Goal: Information Seeking & Learning: Learn about a topic

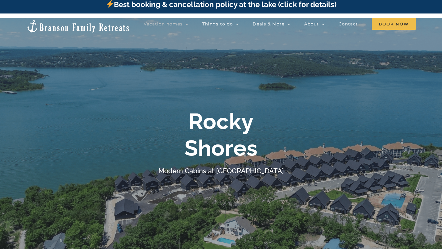
scroll to position [5, 0]
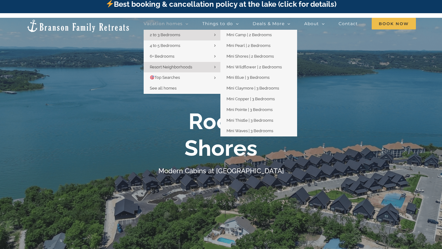
click at [165, 37] on span "2 to 3 Bedrooms" at bounding box center [165, 35] width 30 height 5
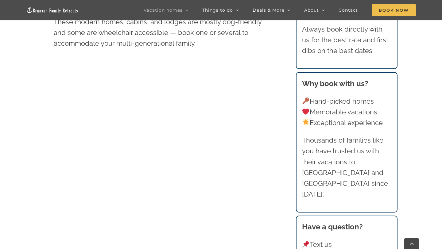
scroll to position [400, 0]
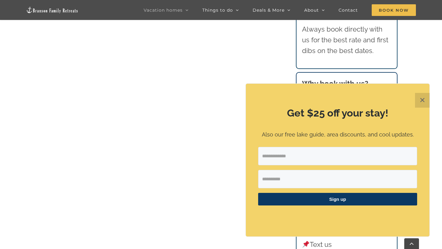
click at [425, 101] on button "✕" at bounding box center [422, 100] width 15 height 15
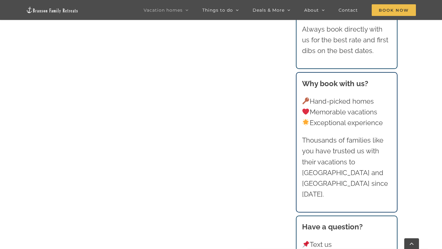
scroll to position [499, 0]
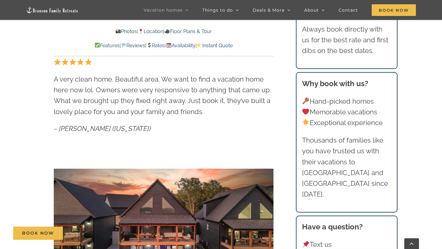
scroll to position [487, 0]
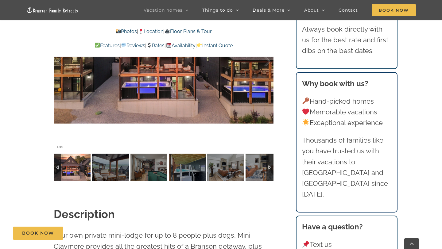
click at [79, 168] on img at bounding box center [72, 168] width 37 height 28
click at [123, 170] on img at bounding box center [110, 168] width 37 height 28
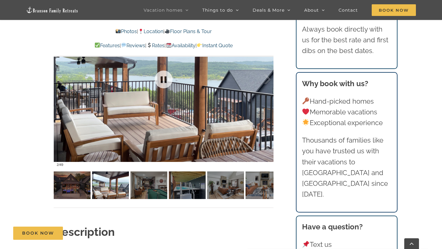
scroll to position [470, 0]
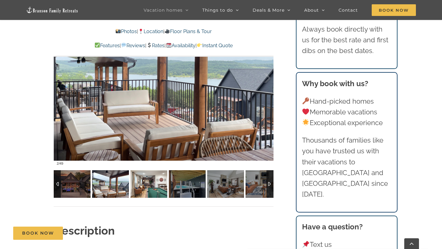
click at [149, 184] on img at bounding box center [149, 184] width 37 height 28
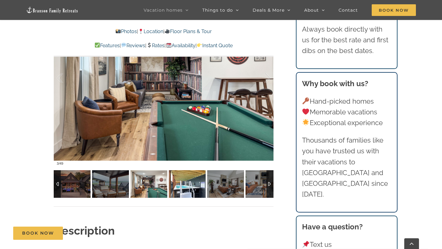
click at [172, 184] on img at bounding box center [187, 184] width 37 height 28
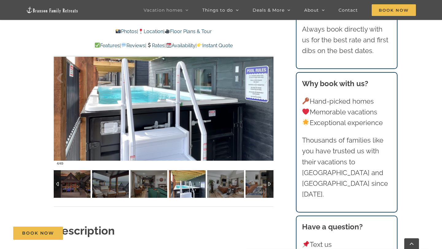
click at [188, 187] on img at bounding box center [187, 184] width 37 height 28
click at [221, 187] on img at bounding box center [225, 184] width 37 height 28
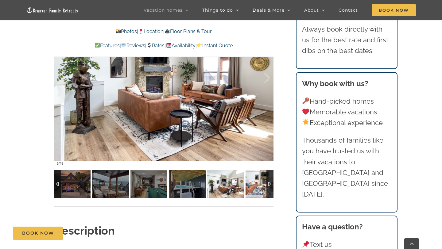
click at [259, 187] on img at bounding box center [264, 184] width 37 height 28
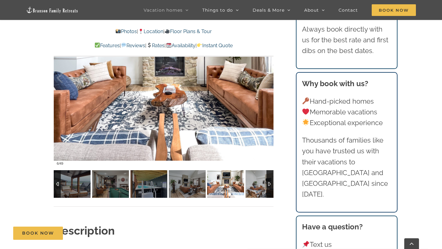
click at [268, 183] on div at bounding box center [270, 184] width 7 height 28
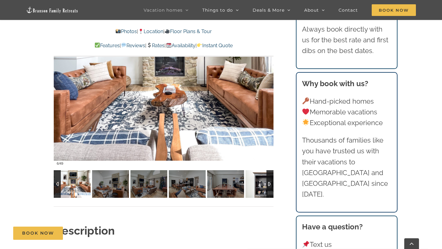
click at [255, 186] on img at bounding box center [264, 184] width 37 height 28
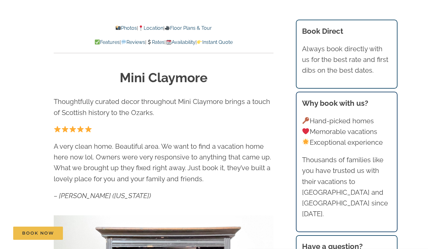
scroll to position [0, 0]
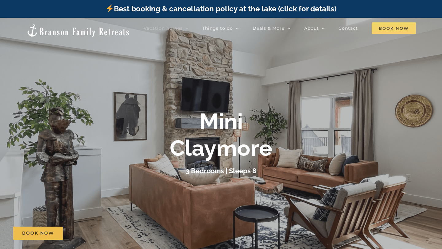
click at [408, 31] on span "Book Now" at bounding box center [394, 28] width 44 height 12
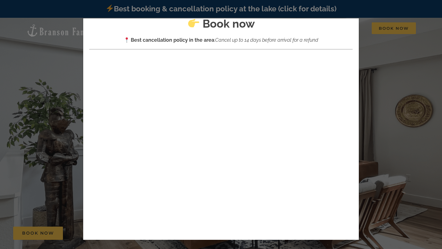
scroll to position [26, 0]
click at [378, 49] on div "× Book now Best cancellation policy in the area : Cancel up to 14 days before a…" at bounding box center [221, 124] width 442 height 249
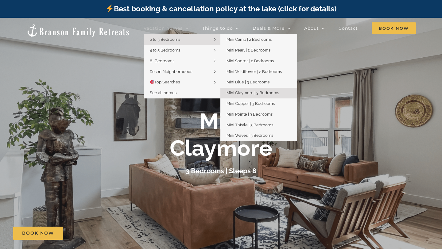
click at [176, 37] on link "2 to 3 Bedrooms" at bounding box center [182, 39] width 77 height 11
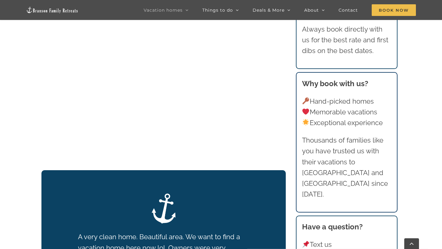
scroll to position [864, 0]
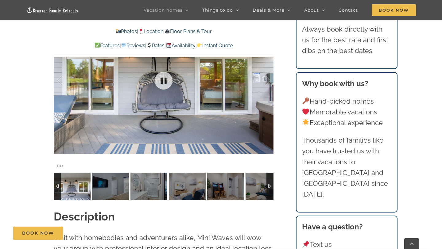
scroll to position [526, 0]
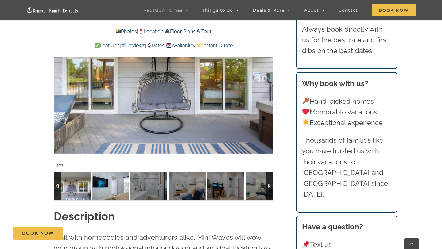
click at [100, 190] on img at bounding box center [110, 187] width 37 height 28
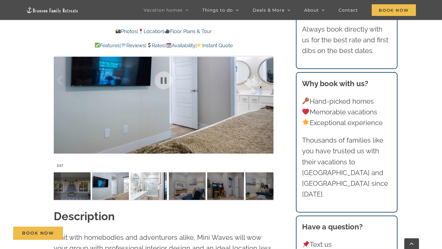
click at [156, 174] on img at bounding box center [149, 187] width 37 height 28
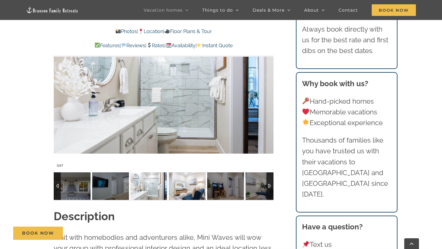
click at [191, 189] on img at bounding box center [187, 187] width 37 height 28
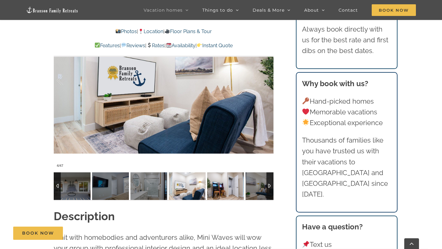
click at [221, 190] on img at bounding box center [225, 187] width 37 height 28
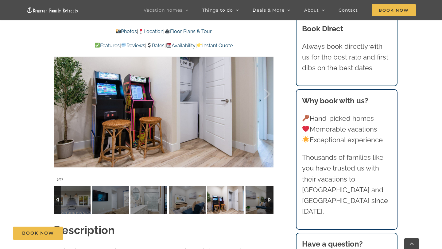
scroll to position [507, 0]
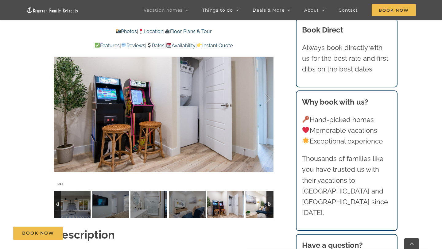
click at [258, 203] on img at bounding box center [264, 205] width 37 height 28
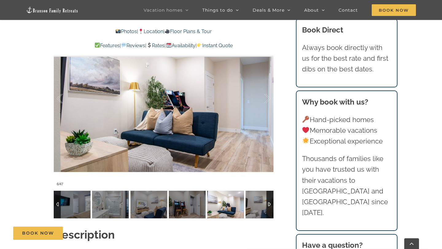
click at [268, 203] on div at bounding box center [270, 205] width 7 height 28
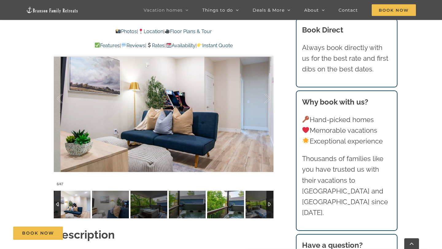
click at [233, 205] on img at bounding box center [225, 205] width 37 height 28
click at [262, 206] on img at bounding box center [264, 205] width 37 height 28
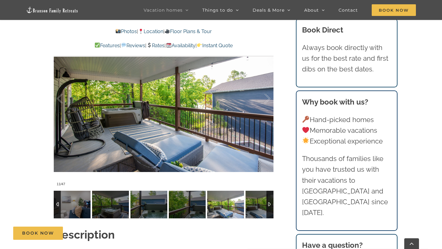
click at [269, 204] on div at bounding box center [270, 205] width 7 height 28
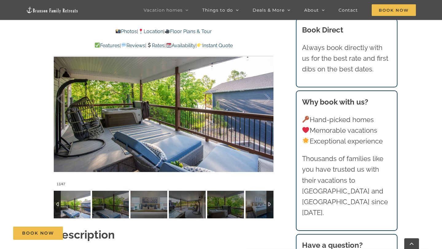
click at [269, 204] on div at bounding box center [270, 205] width 7 height 28
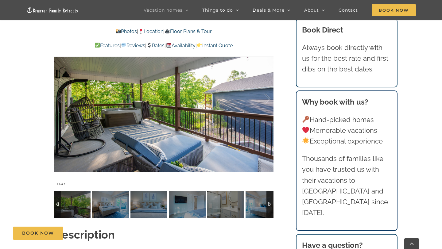
click at [269, 204] on div at bounding box center [270, 205] width 7 height 28
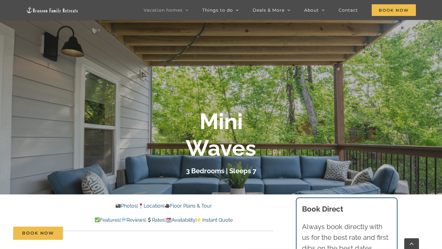
scroll to position [0, 0]
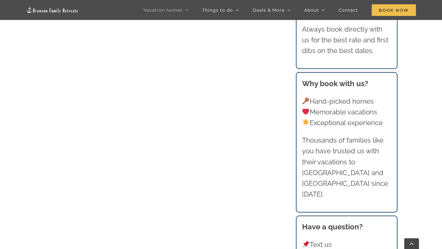
scroll to position [594, 0]
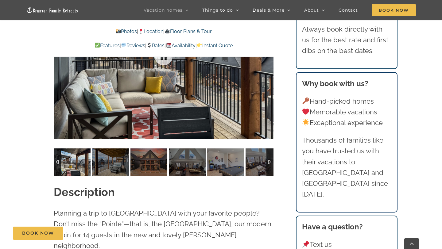
scroll to position [507, 0]
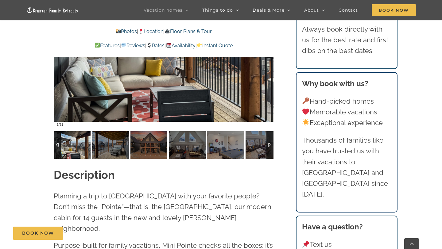
click at [80, 150] on img at bounding box center [72, 145] width 37 height 28
click at [105, 149] on img at bounding box center [110, 145] width 37 height 28
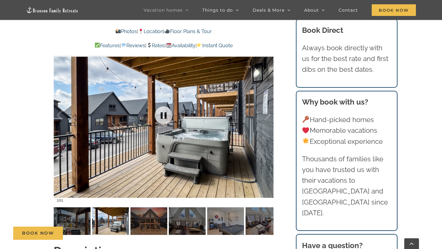
scroll to position [434, 0]
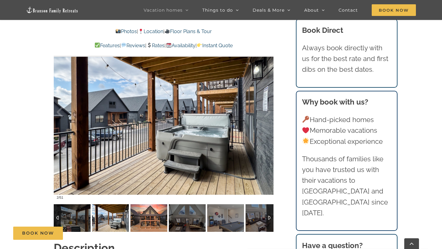
click at [138, 217] on img at bounding box center [149, 219] width 37 height 28
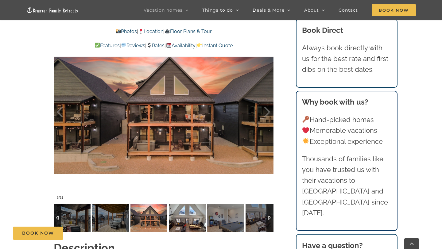
click at [180, 219] on img at bounding box center [187, 219] width 37 height 28
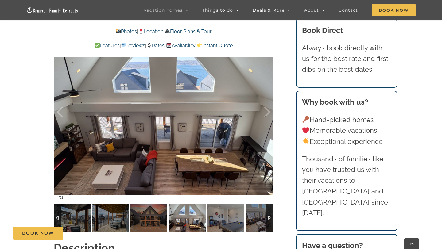
click at [202, 221] on img at bounding box center [187, 219] width 37 height 28
click at [206, 221] on img at bounding box center [187, 219] width 37 height 28
click at [219, 221] on img at bounding box center [225, 219] width 37 height 28
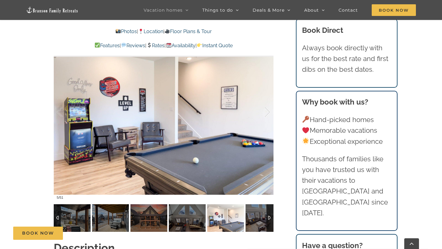
click at [237, 222] on img at bounding box center [225, 219] width 37 height 28
click at [253, 225] on img at bounding box center [264, 219] width 37 height 28
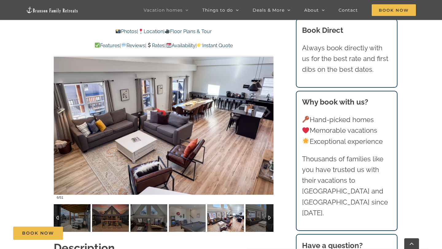
click at [270, 217] on div at bounding box center [270, 219] width 7 height 28
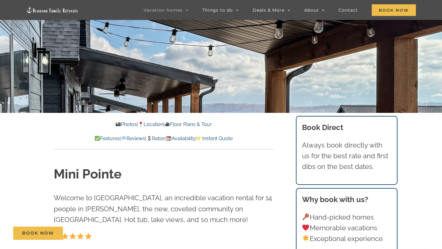
scroll to position [0, 0]
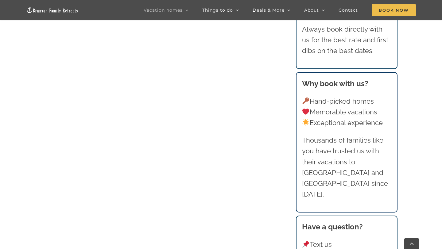
scroll to position [436, 0]
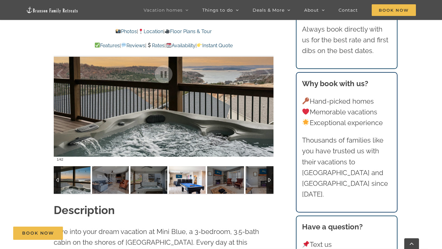
scroll to position [480, 0]
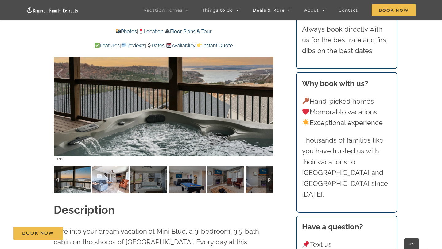
click at [103, 179] on img at bounding box center [110, 180] width 37 height 28
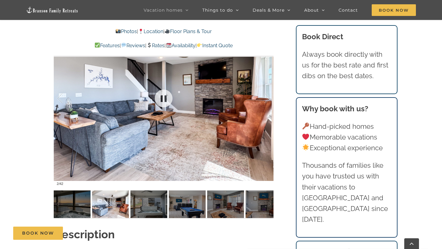
scroll to position [455, 0]
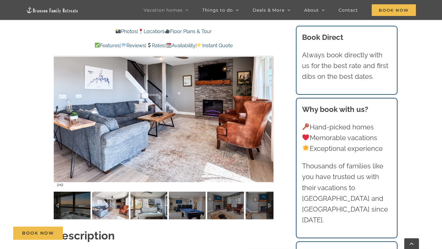
click at [151, 208] on img at bounding box center [149, 206] width 37 height 28
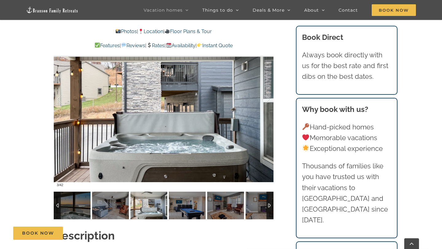
click at [176, 210] on img at bounding box center [187, 206] width 37 height 28
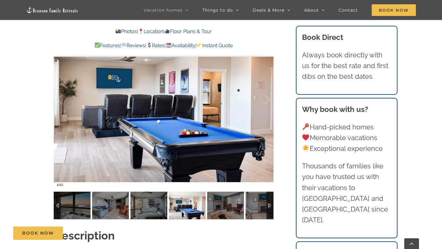
click at [202, 214] on img at bounding box center [187, 206] width 37 height 28
click at [215, 211] on img at bounding box center [225, 206] width 37 height 28
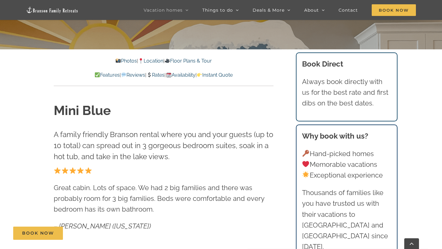
scroll to position [55, 0]
